Goal: Navigation & Orientation: Find specific page/section

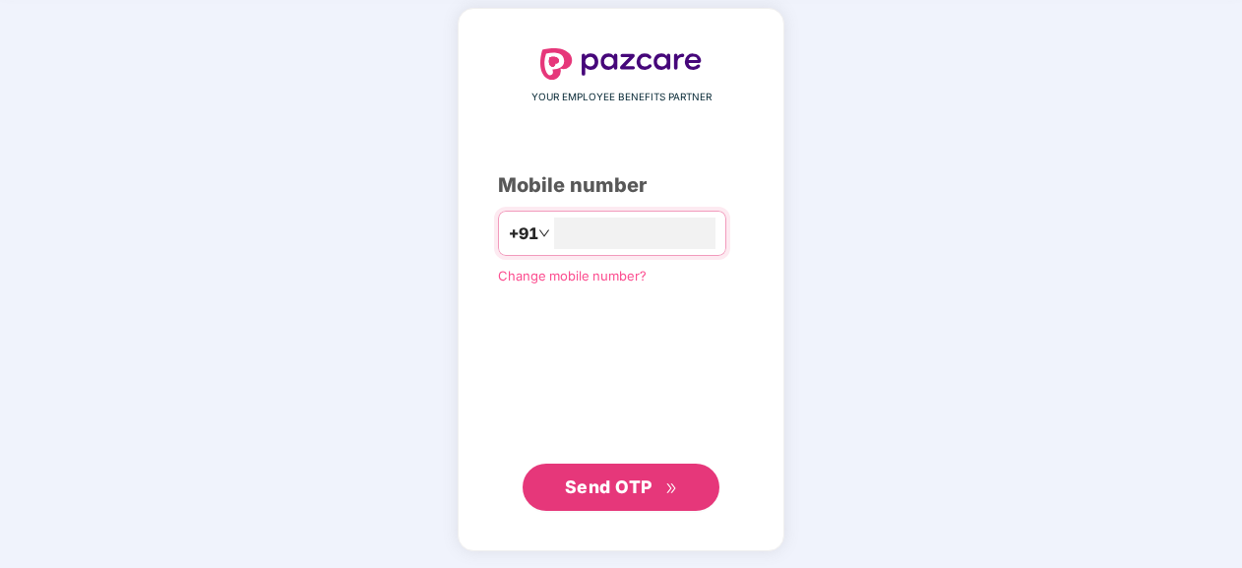
type input "**********"
click at [619, 483] on span "Send OTP" at bounding box center [609, 485] width 88 height 21
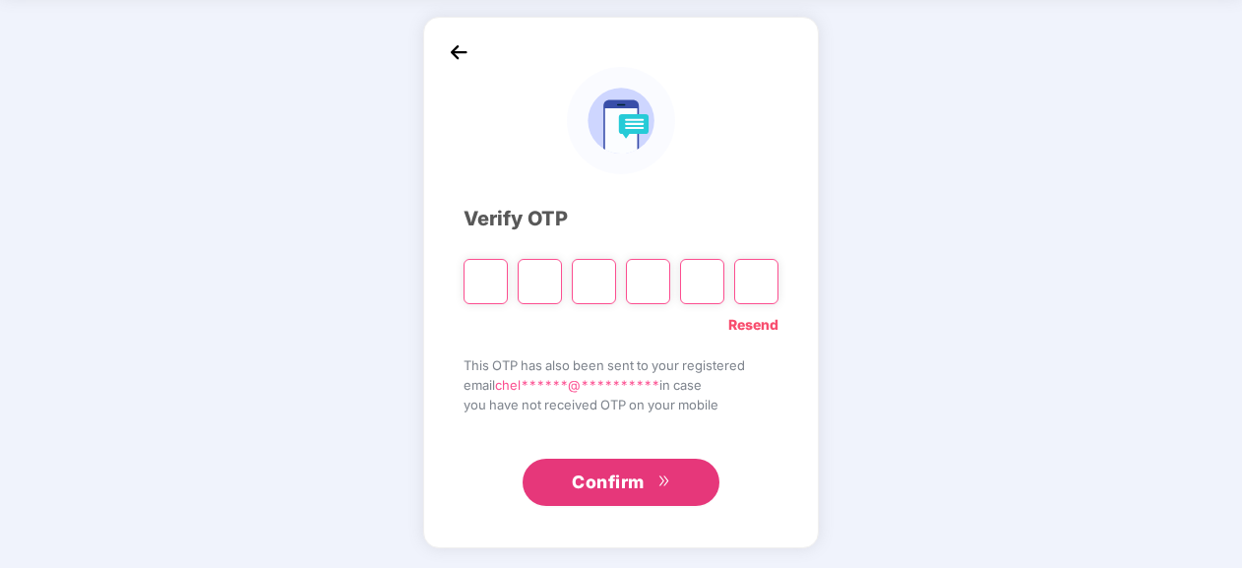
scroll to position [73, 0]
type input "*"
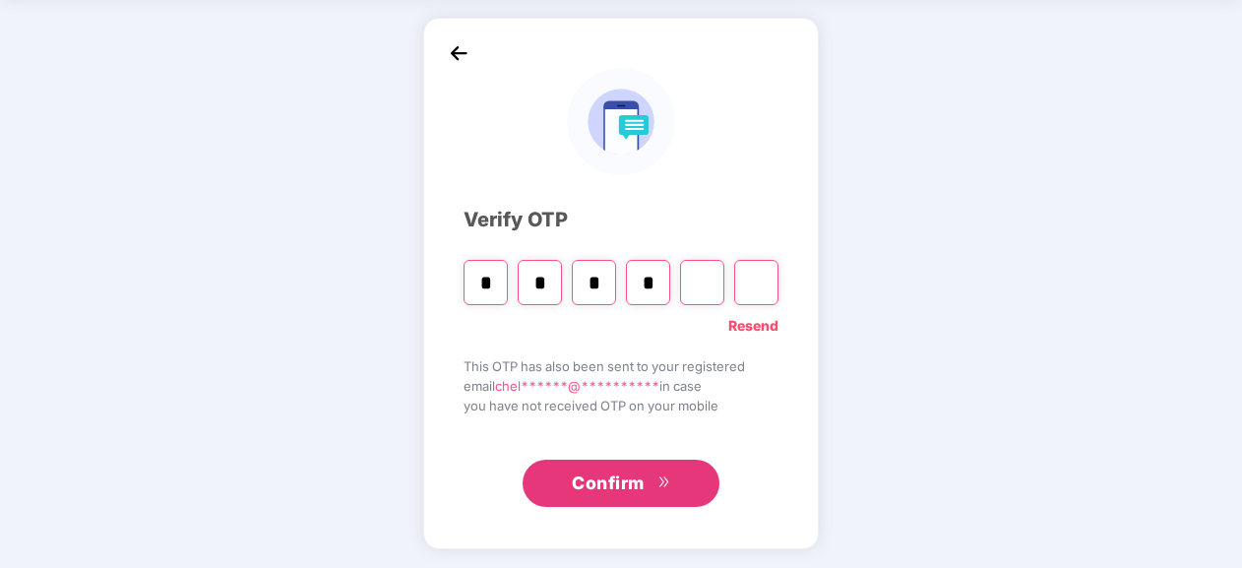
type input "*"
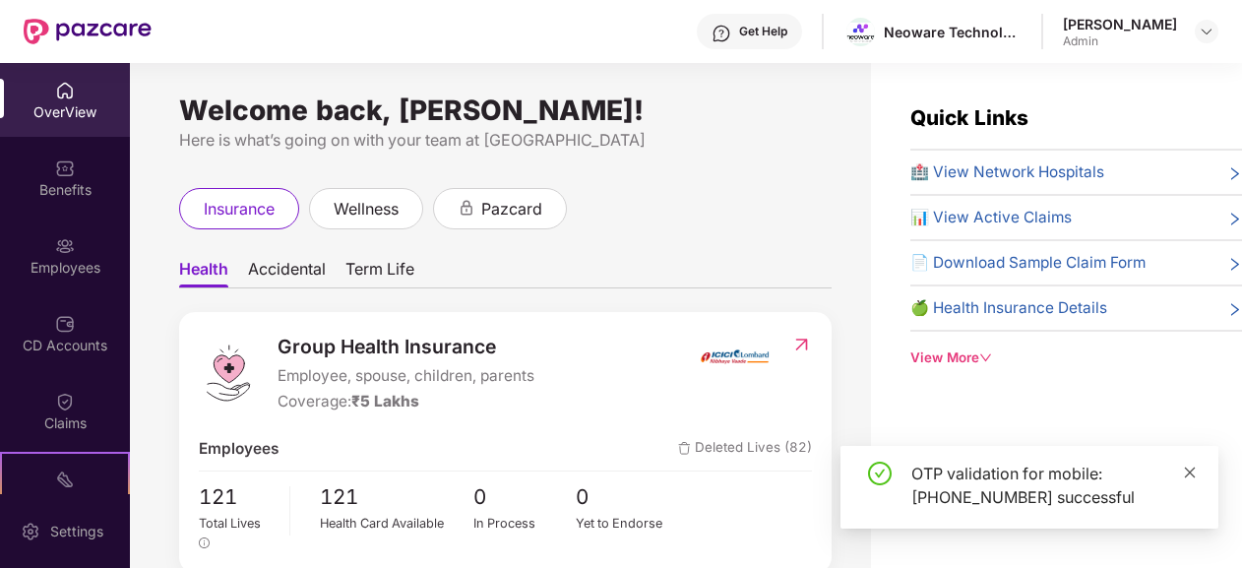
click at [1186, 467] on icon "close" at bounding box center [1190, 471] width 11 height 11
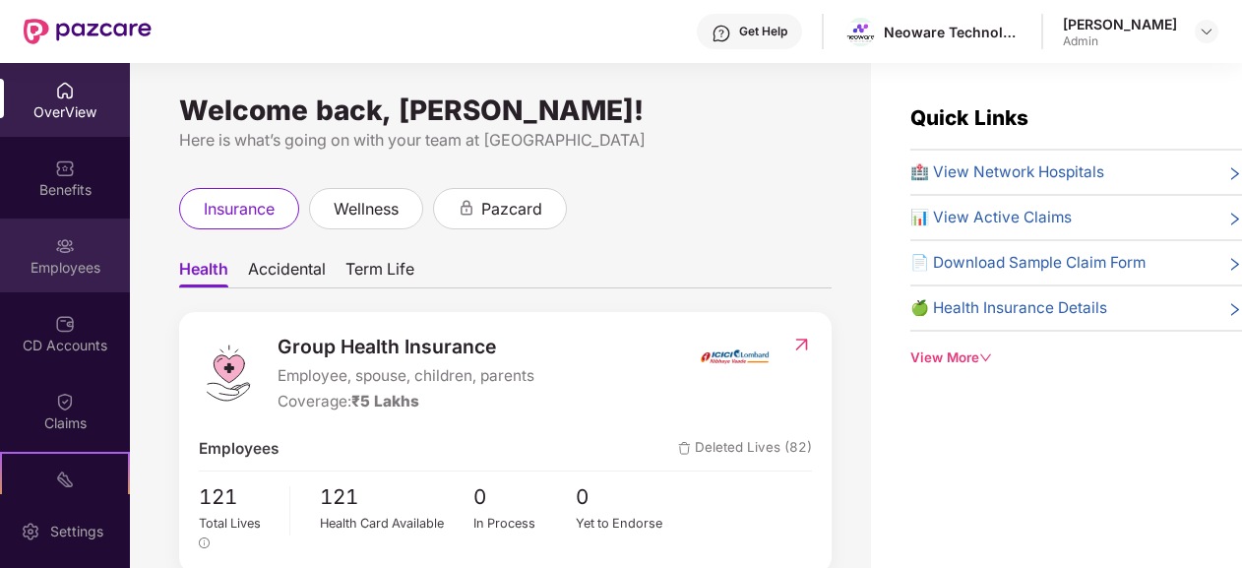
click at [77, 252] on div "Employees" at bounding box center [65, 255] width 130 height 74
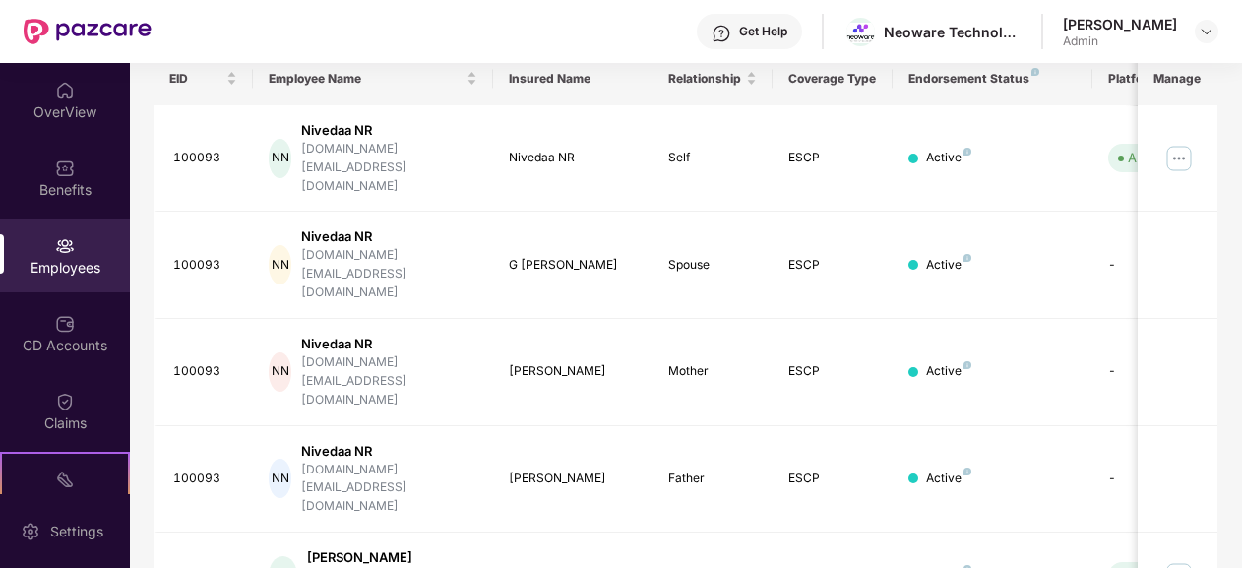
scroll to position [316, 0]
click at [434, 531] on td "RV [PERSON_NAME] rohit.[PERSON_NAME]@neoware...." at bounding box center [373, 575] width 240 height 89
